Goal: Information Seeking & Learning: Learn about a topic

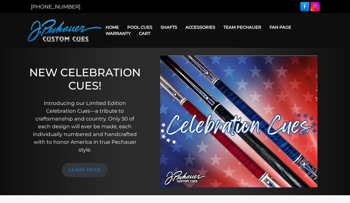
click at [136, 28] on link "Cart" at bounding box center [145, 33] width 20 height 13
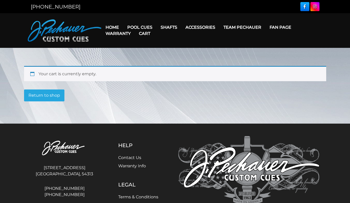
click at [128, 27] on link "Warranty" at bounding box center [117, 33] width 33 height 13
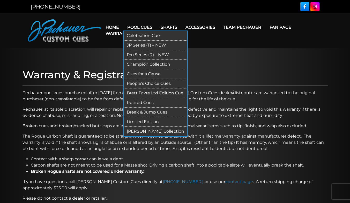
click at [135, 23] on link "Pool Cues" at bounding box center [139, 27] width 33 height 13
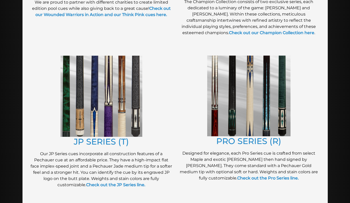
scroll to position [223, 0]
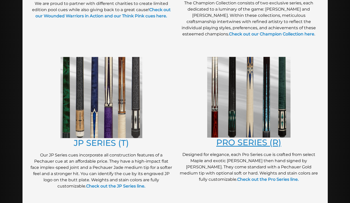
click at [221, 145] on link "PRO SERIES (R)" at bounding box center [248, 142] width 65 height 10
click at [114, 145] on link "JP SERIES (T)" at bounding box center [101, 143] width 55 height 10
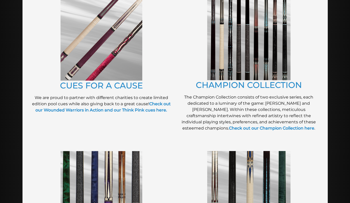
scroll to position [128, 0]
click at [221, 87] on link "CHAMPION COLLECTION" at bounding box center [249, 85] width 106 height 10
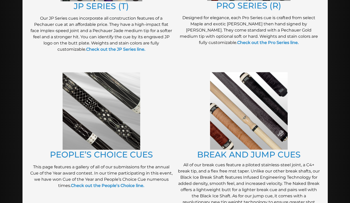
scroll to position [360, 0]
click at [106, 153] on link "PEOPLE’S CHOICE CUES" at bounding box center [101, 154] width 103 height 10
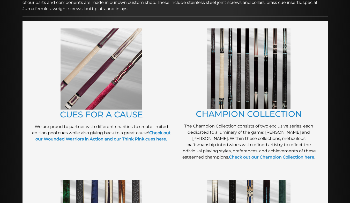
scroll to position [99, 0]
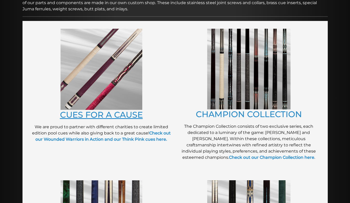
click at [101, 119] on link "CUES FOR A CAUSE" at bounding box center [101, 115] width 83 height 10
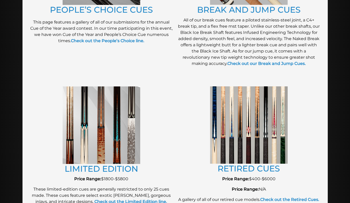
scroll to position [506, 0]
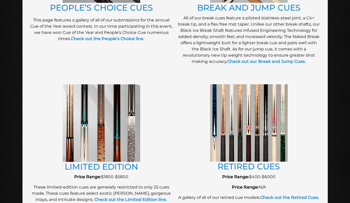
click at [91, 160] on img at bounding box center [102, 123] width 78 height 78
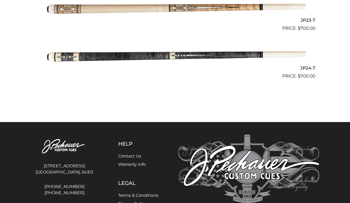
scroll to position [1226, 0]
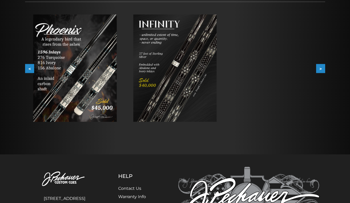
scroll to position [87, 0]
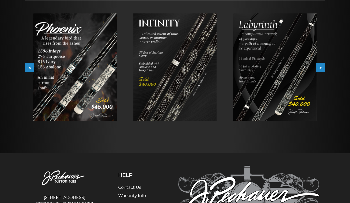
click at [323, 70] on button ">" at bounding box center [320, 67] width 9 height 9
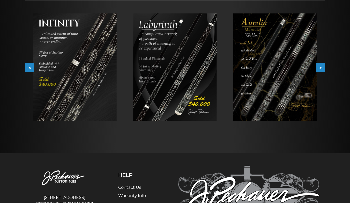
click at [323, 70] on button ">" at bounding box center [320, 67] width 9 height 9
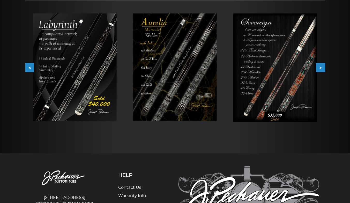
click at [323, 70] on button ">" at bounding box center [320, 67] width 9 height 9
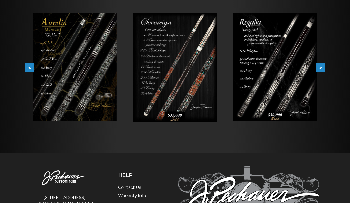
click at [323, 70] on button ">" at bounding box center [320, 67] width 9 height 9
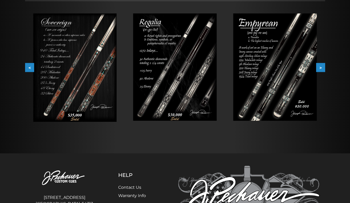
click at [323, 70] on button ">" at bounding box center [320, 67] width 9 height 9
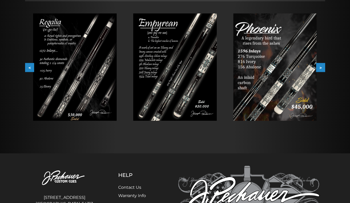
click at [323, 70] on button ">" at bounding box center [320, 67] width 9 height 9
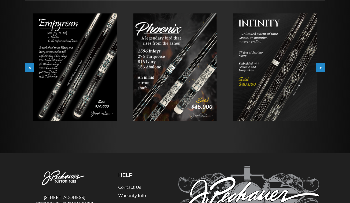
click at [323, 70] on button ">" at bounding box center [320, 67] width 9 height 9
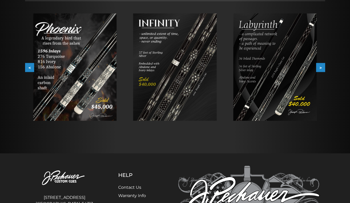
click at [323, 70] on button ">" at bounding box center [320, 67] width 9 height 9
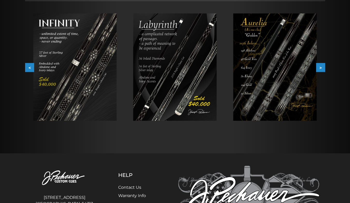
click at [323, 70] on button ">" at bounding box center [320, 67] width 9 height 9
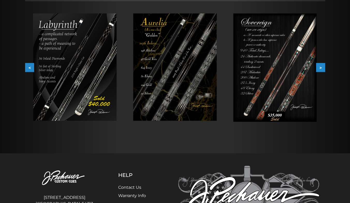
click at [323, 70] on button ">" at bounding box center [320, 67] width 9 height 9
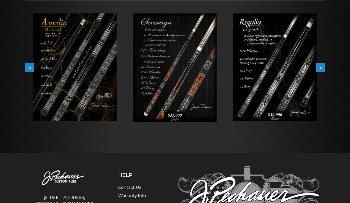
click at [323, 70] on button ">" at bounding box center [320, 67] width 9 height 9
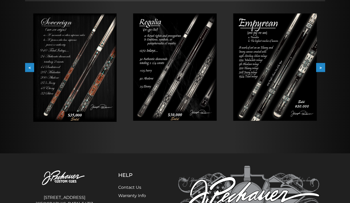
click at [323, 70] on button ">" at bounding box center [320, 67] width 9 height 9
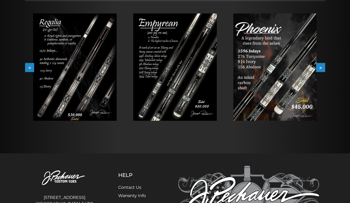
click at [323, 70] on button ">" at bounding box center [320, 67] width 9 height 9
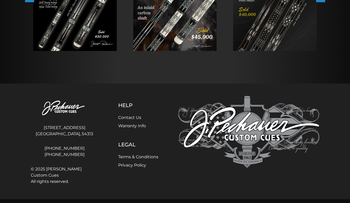
scroll to position [156, 0]
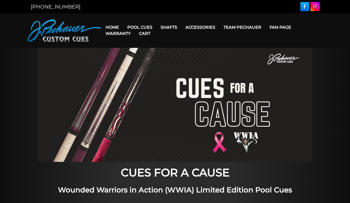
click at [101, 119] on img at bounding box center [174, 105] width 273 height 114
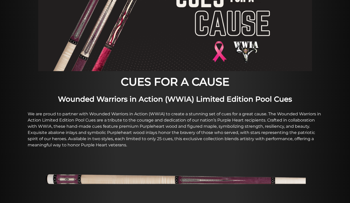
scroll to position [74, 0]
